Goal: Connect with others: Connect with others

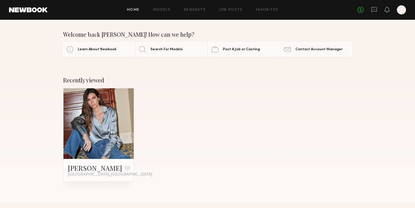
click at [90, 115] on link at bounding box center [98, 123] width 34 height 70
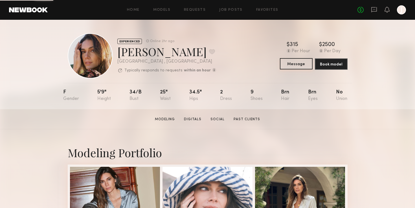
click at [286, 65] on button "Message" at bounding box center [296, 63] width 33 height 11
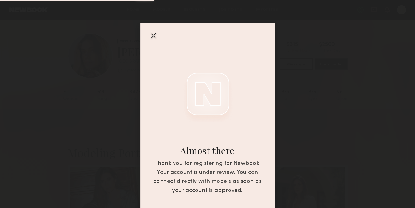
click at [151, 34] on div at bounding box center [153, 35] width 9 height 9
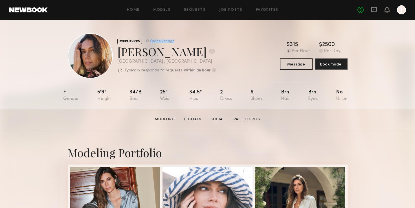
drag, startPoint x: 175, startPoint y: 40, endPoint x: 146, endPoint y: 40, distance: 29.0
click at [146, 40] on div "EXPERIENCED Online 2hr ago" at bounding box center [166, 41] width 99 height 6
click at [152, 40] on div "Online 2hr ago" at bounding box center [162, 41] width 24 height 4
drag, startPoint x: 150, startPoint y: 40, endPoint x: 177, endPoint y: 40, distance: 27.1
click at [177, 40] on div "EXPERIENCED Online 2hr ago" at bounding box center [166, 41] width 99 height 6
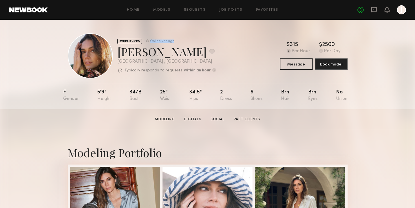
click at [177, 40] on div "EXPERIENCED Online 2hr ago" at bounding box center [166, 41] width 99 height 6
drag, startPoint x: 177, startPoint y: 40, endPoint x: 147, endPoint y: 41, distance: 30.2
click at [147, 41] on div "EXPERIENCED Online 2hr ago" at bounding box center [166, 41] width 99 height 6
click at [153, 41] on div "Online 2hr ago" at bounding box center [162, 41] width 24 height 4
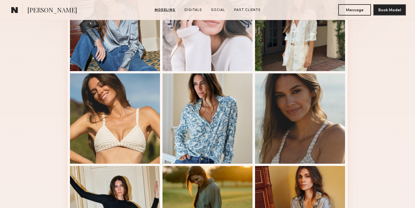
scroll to position [186, 0]
